Goal: Use online tool/utility: Utilize a website feature to perform a specific function

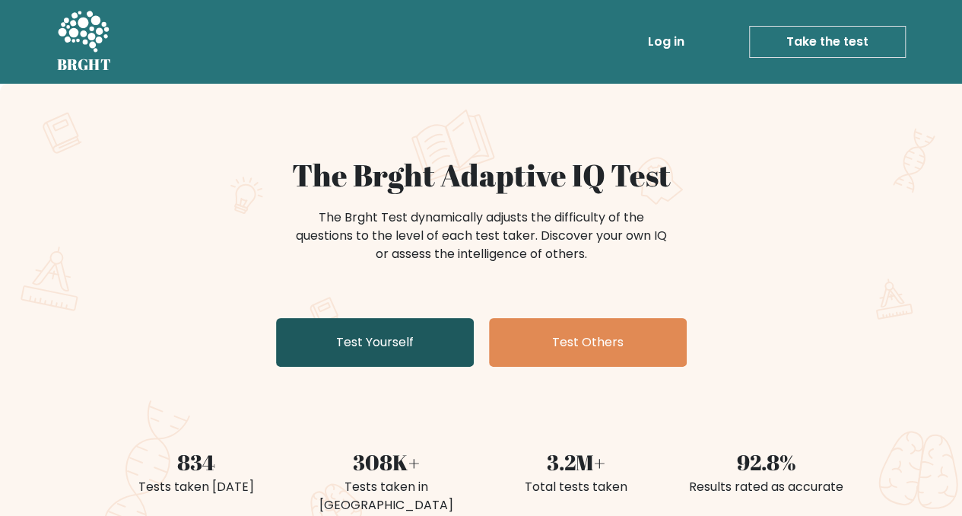
click at [396, 358] on link "Test Yourself" at bounding box center [375, 342] width 198 height 49
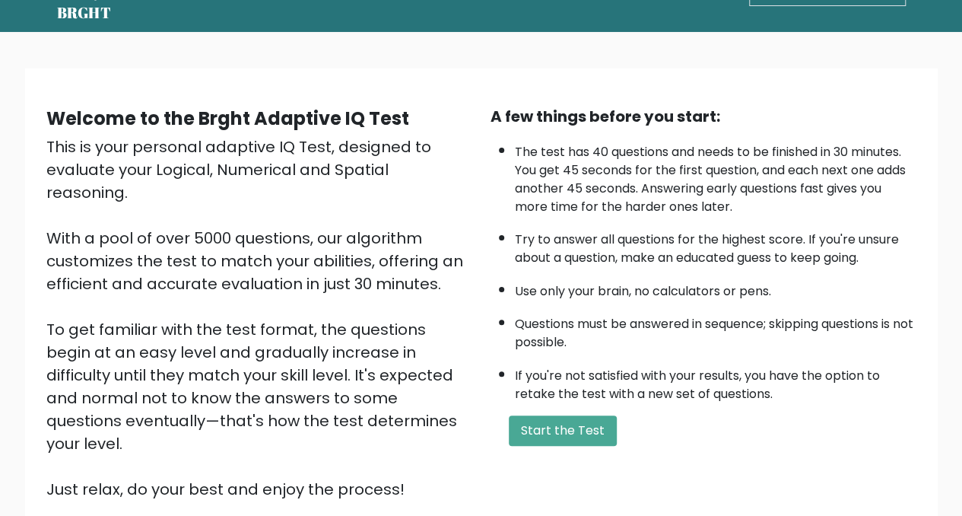
scroll to position [76, 0]
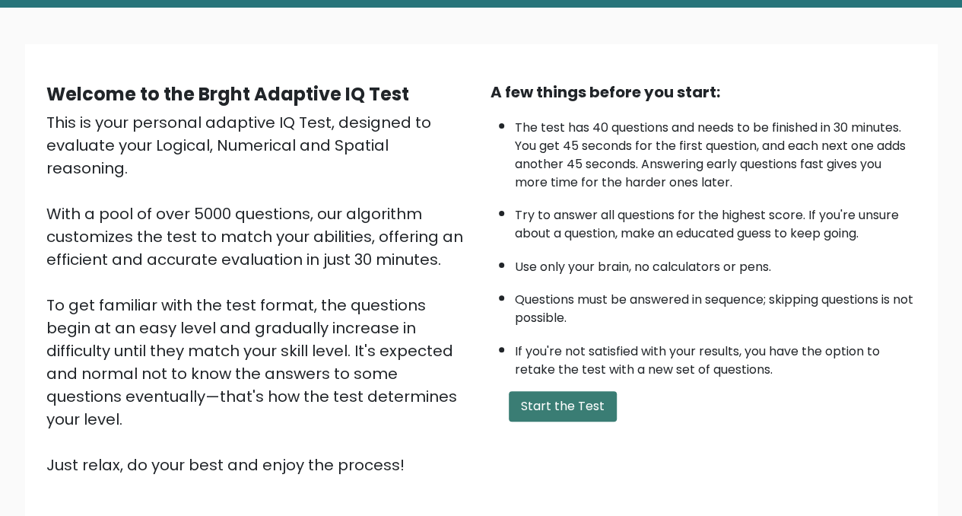
click at [547, 412] on button "Start the Test" at bounding box center [563, 406] width 108 height 30
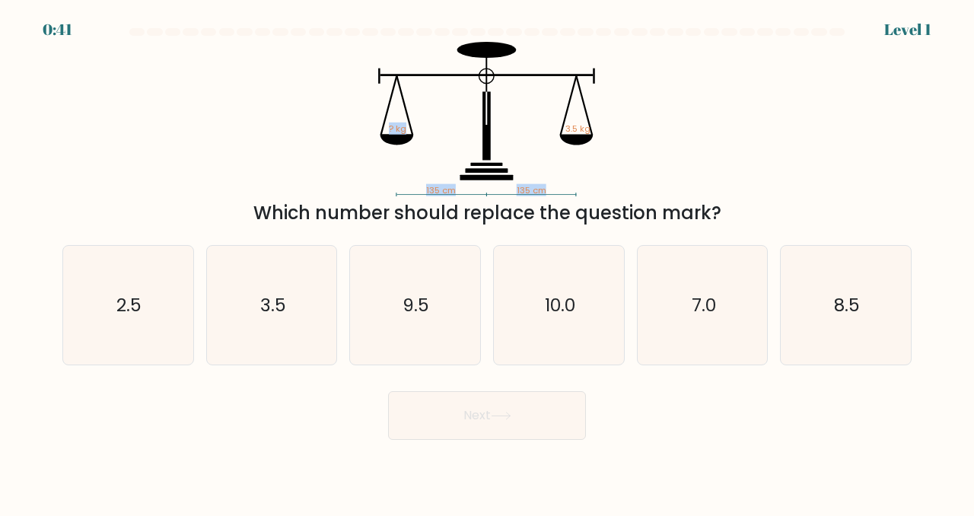
drag, startPoint x: 568, startPoint y: 124, endPoint x: 578, endPoint y: 141, distance: 19.8
click at [578, 141] on icon "135 cm 135 cm ? kg 3.5 kg" at bounding box center [487, 119] width 457 height 154
click at [580, 143] on icon at bounding box center [576, 140] width 33 height 11
